Goal: Navigation & Orientation: Find specific page/section

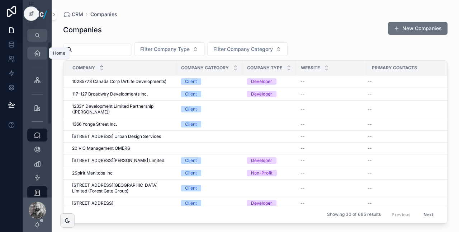
click at [38, 57] on div "Home" at bounding box center [37, 52] width 11 height 11
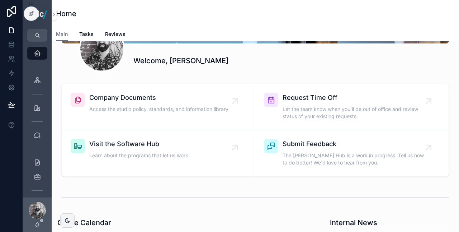
scroll to position [121, 0]
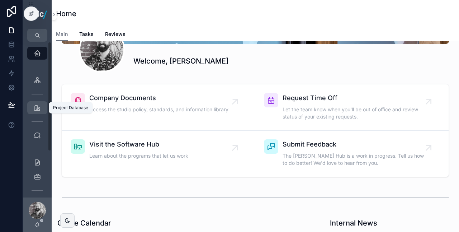
click at [33, 107] on div "Project Database" at bounding box center [37, 107] width 11 height 11
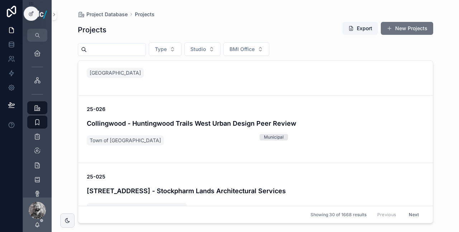
scroll to position [507, 0]
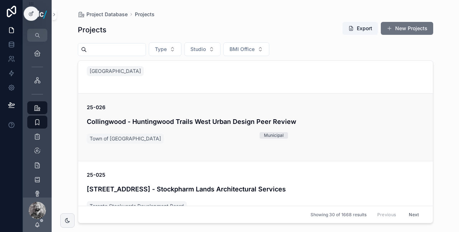
click at [222, 128] on div "25-026 Collingwood - Huntingwood Trails West Urban Design Peer Review Town of C…" at bounding box center [255, 127] width 337 height 47
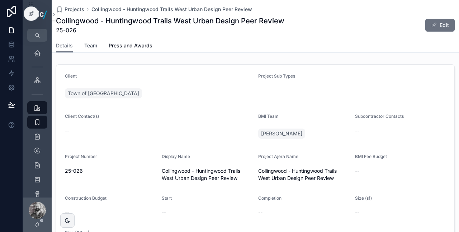
click at [88, 42] on span "Team" at bounding box center [90, 45] width 13 height 7
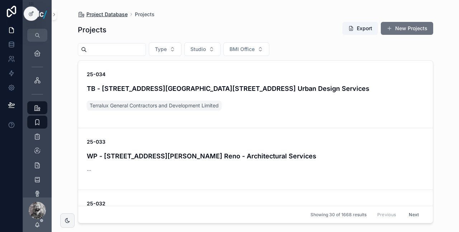
click at [111, 16] on span "Project Database" at bounding box center [106, 14] width 41 height 7
click at [42, 137] on div "VORs" at bounding box center [37, 136] width 11 height 11
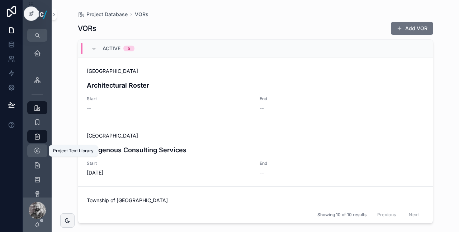
click at [39, 149] on icon "scrollable content" at bounding box center [37, 150] width 7 height 7
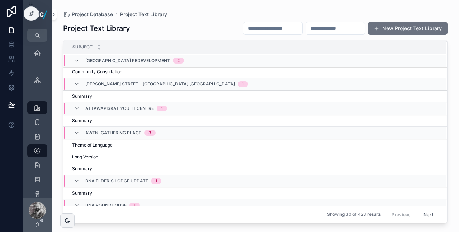
scroll to position [257, 0]
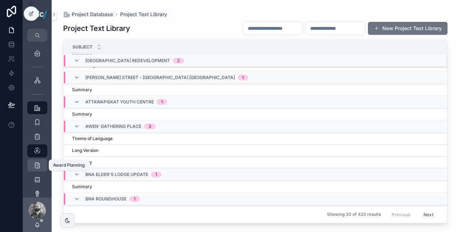
click at [39, 165] on icon "scrollable content" at bounding box center [37, 164] width 7 height 7
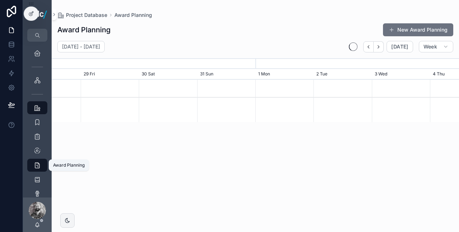
scroll to position [0, 611]
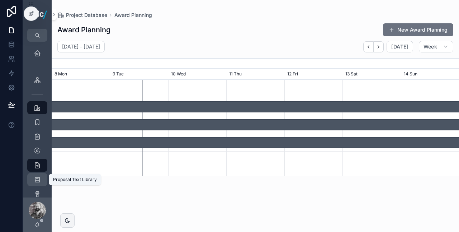
click at [38, 180] on icon "scrollable content" at bounding box center [37, 179] width 7 height 7
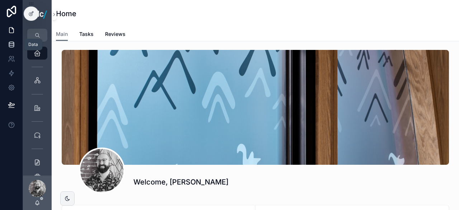
click at [9, 46] on icon at bounding box center [11, 45] width 5 height 3
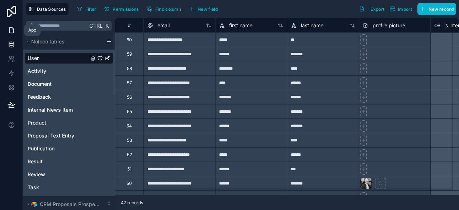
click at [11, 28] on icon at bounding box center [11, 30] width 7 height 7
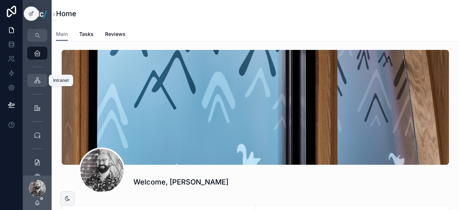
click at [38, 80] on icon "scrollable content" at bounding box center [37, 80] width 7 height 7
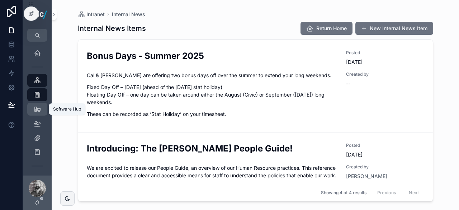
click at [35, 111] on icon "scrollable content" at bounding box center [37, 108] width 7 height 7
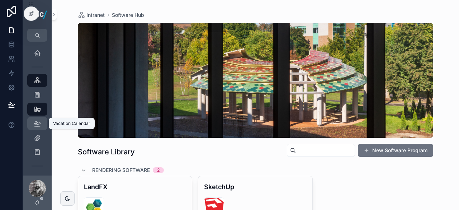
click at [36, 122] on icon "scrollable content" at bounding box center [37, 123] width 7 height 7
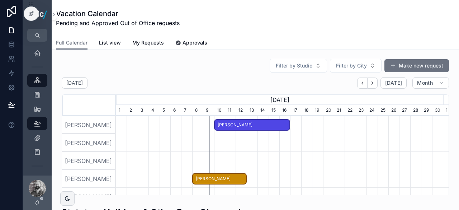
scroll to position [0, 327]
drag, startPoint x: 348, startPoint y: 131, endPoint x: 345, endPoint y: 102, distance: 28.9
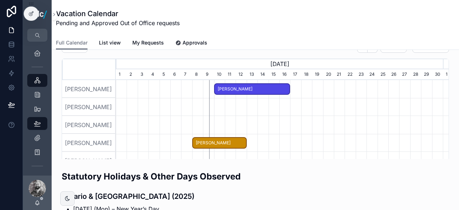
scroll to position [37, 0]
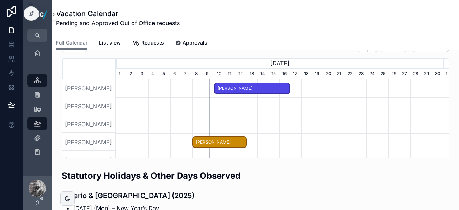
click at [266, 135] on div "scrollable content" at bounding box center [279, 142] width 981 height 18
click at [40, 139] on icon "scrollable content" at bounding box center [37, 137] width 7 height 7
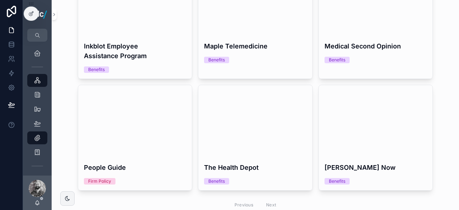
scroll to position [218, 0]
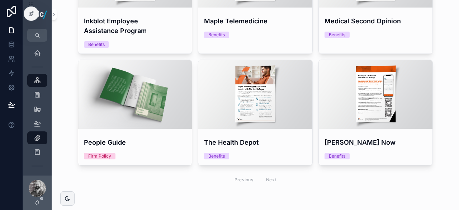
click at [270, 178] on div "Previous Next" at bounding box center [255, 179] width 52 height 11
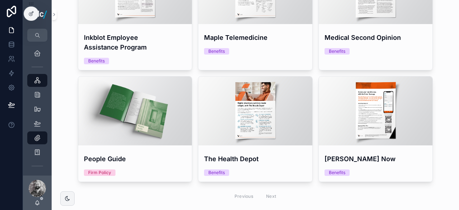
scroll to position [200, 0]
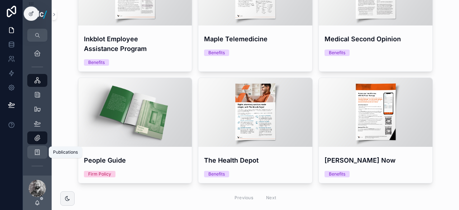
click at [38, 150] on icon "scrollable content" at bounding box center [37, 151] width 7 height 7
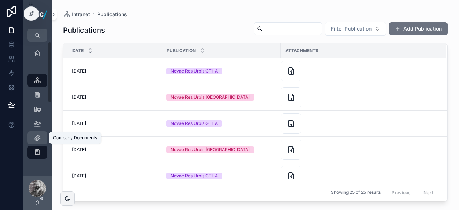
click at [45, 143] on link "Company Documents" at bounding box center [37, 137] width 20 height 13
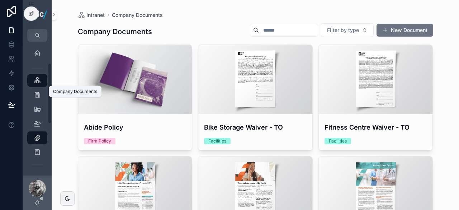
scroll to position [48, 0]
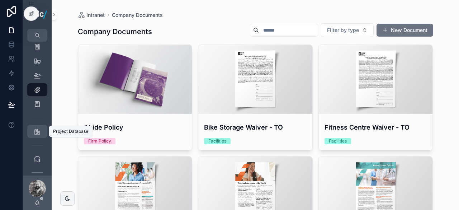
click at [36, 130] on icon "scrollable content" at bounding box center [37, 131] width 7 height 7
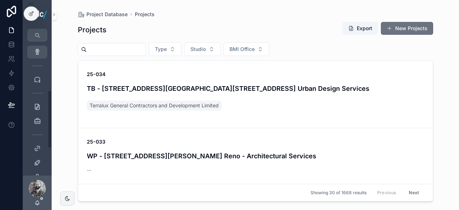
scroll to position [148, 0]
click at [42, 69] on div "CRM" at bounding box center [37, 72] width 11 height 11
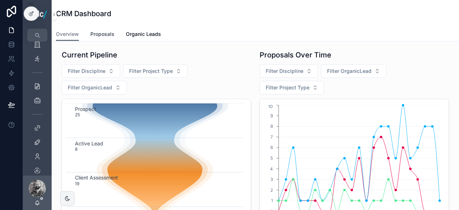
click at [111, 36] on span "Proposals" at bounding box center [102, 33] width 24 height 7
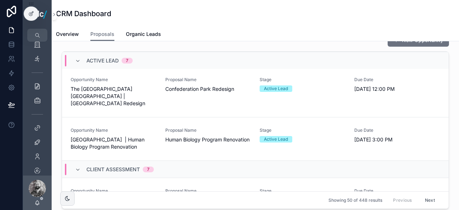
scroll to position [818, 0]
click at [61, 30] on link "Overview" at bounding box center [67, 35] width 23 height 14
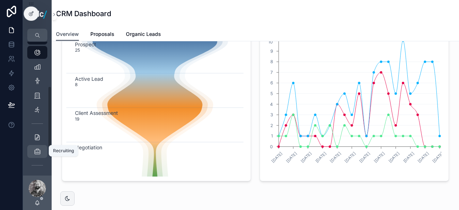
scroll to position [96, 0]
click at [104, 38] on link "Proposals" at bounding box center [102, 35] width 24 height 14
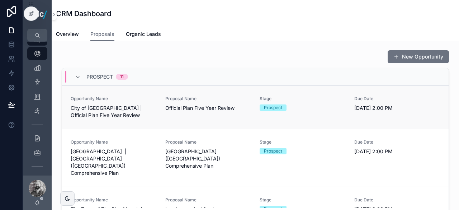
click at [132, 105] on span "City of [GEOGRAPHIC_DATA] | Official Plan Five Year Review" at bounding box center [114, 111] width 86 height 14
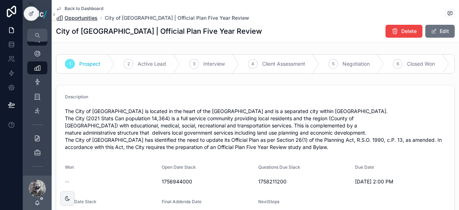
click at [91, 19] on span "Opportunities" at bounding box center [81, 17] width 33 height 7
